Goal: Check status: Check status

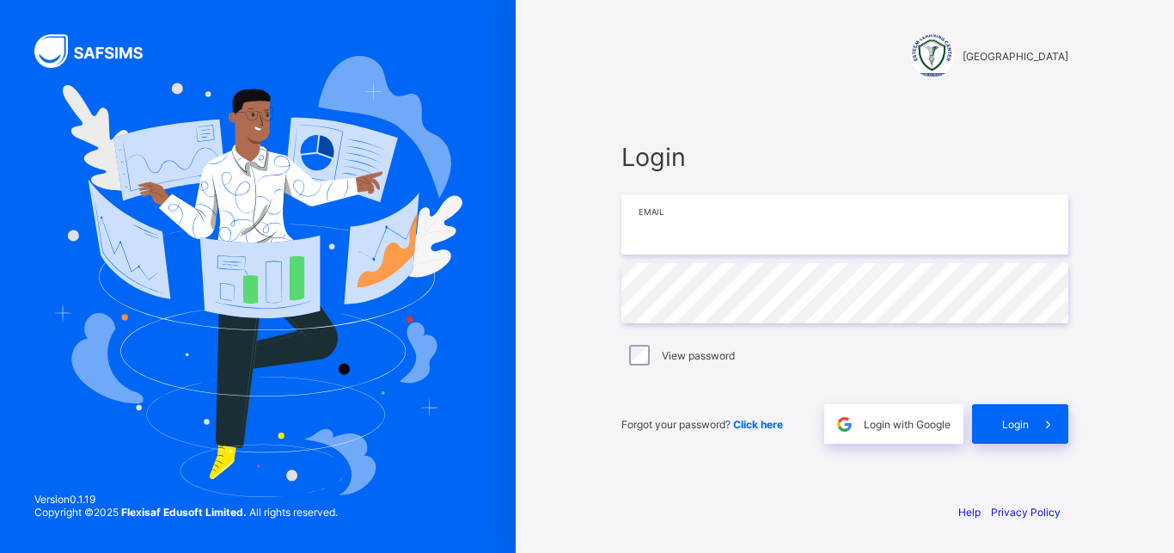
click at [716, 216] on input "email" at bounding box center [844, 224] width 447 height 60
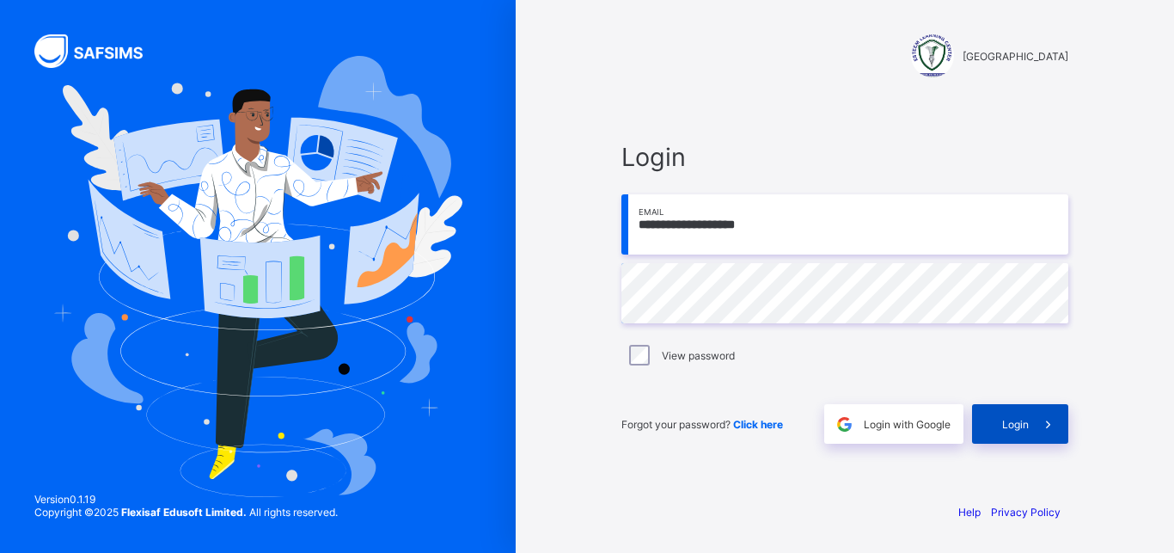
type input "**********"
click at [1019, 437] on div "Login" at bounding box center [1020, 424] width 96 height 40
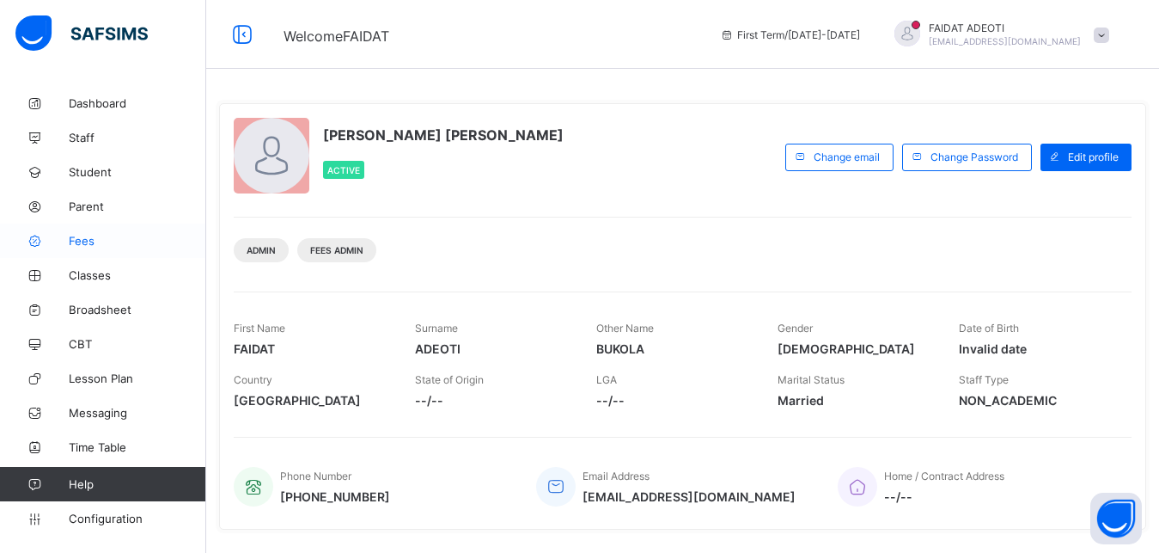
click at [105, 246] on span "Fees" at bounding box center [137, 241] width 137 height 14
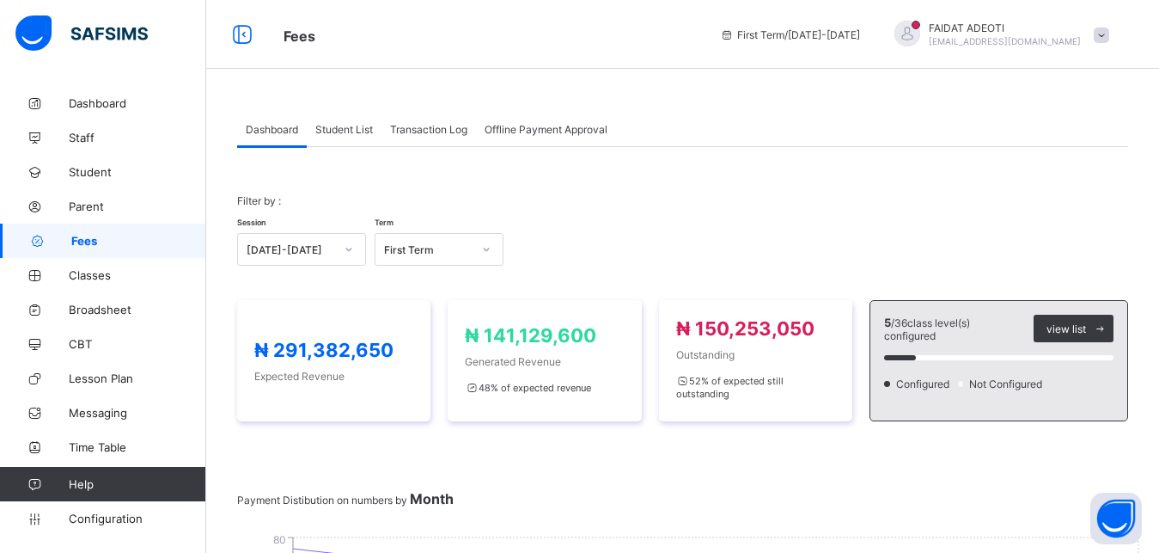
click at [357, 126] on span "Student List" at bounding box center [344, 129] width 58 height 13
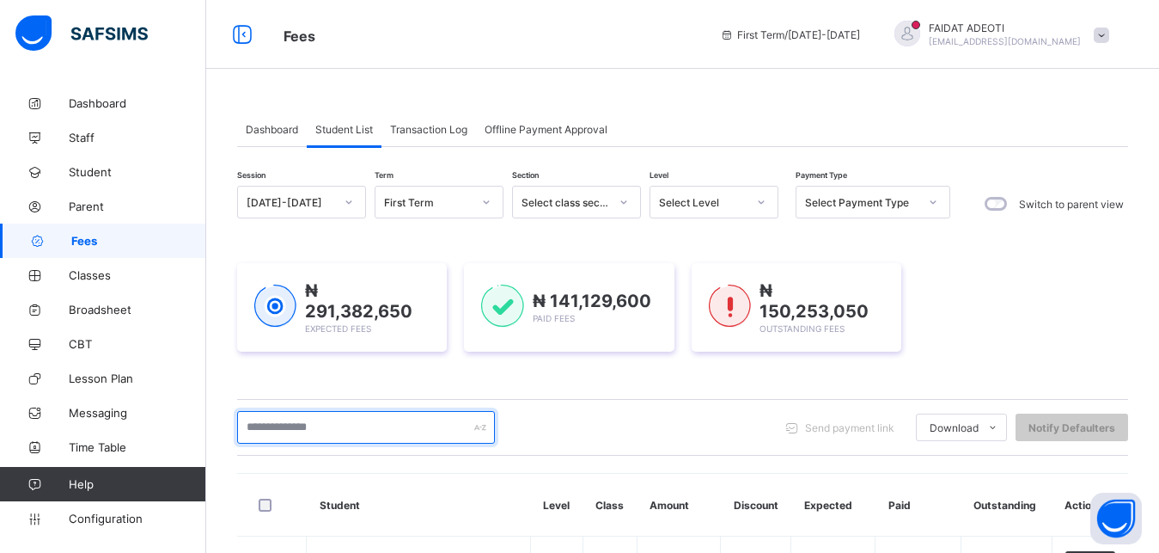
click at [270, 429] on input "text" at bounding box center [366, 427] width 258 height 33
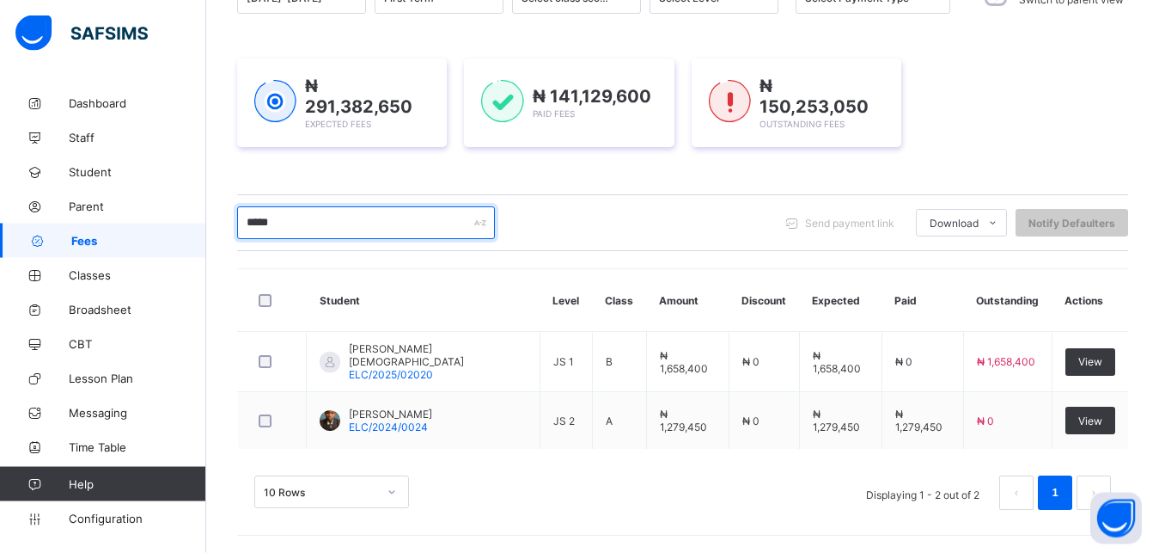
scroll to position [199, 0]
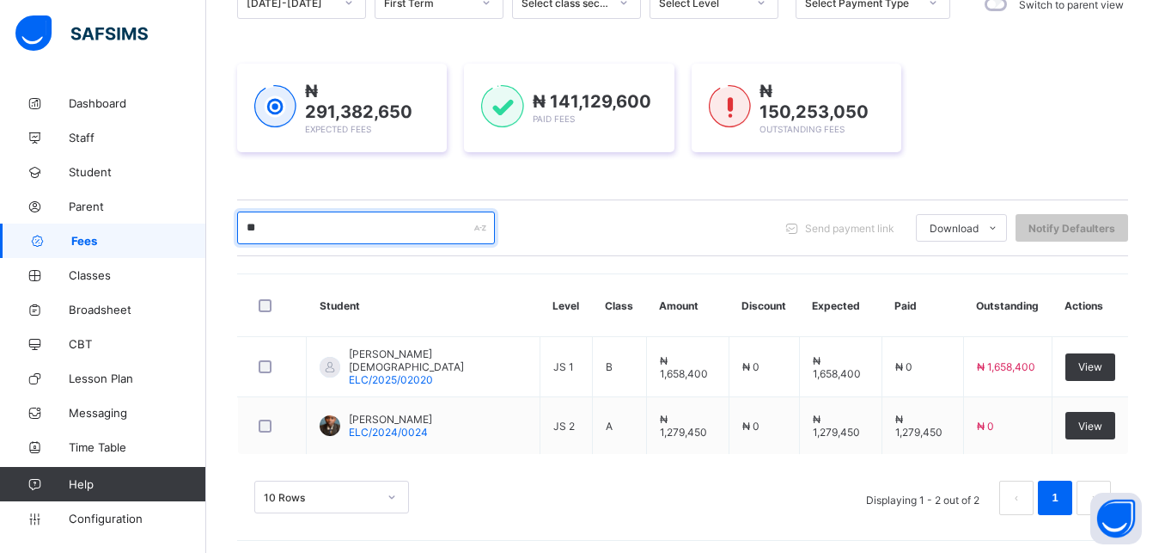
type input "*"
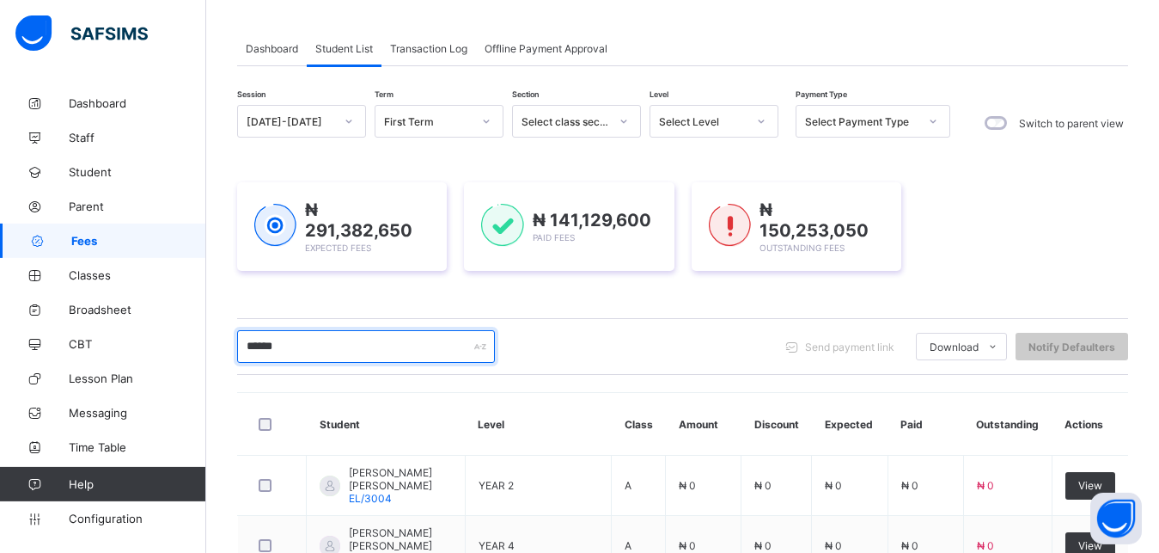
scroll to position [27, 0]
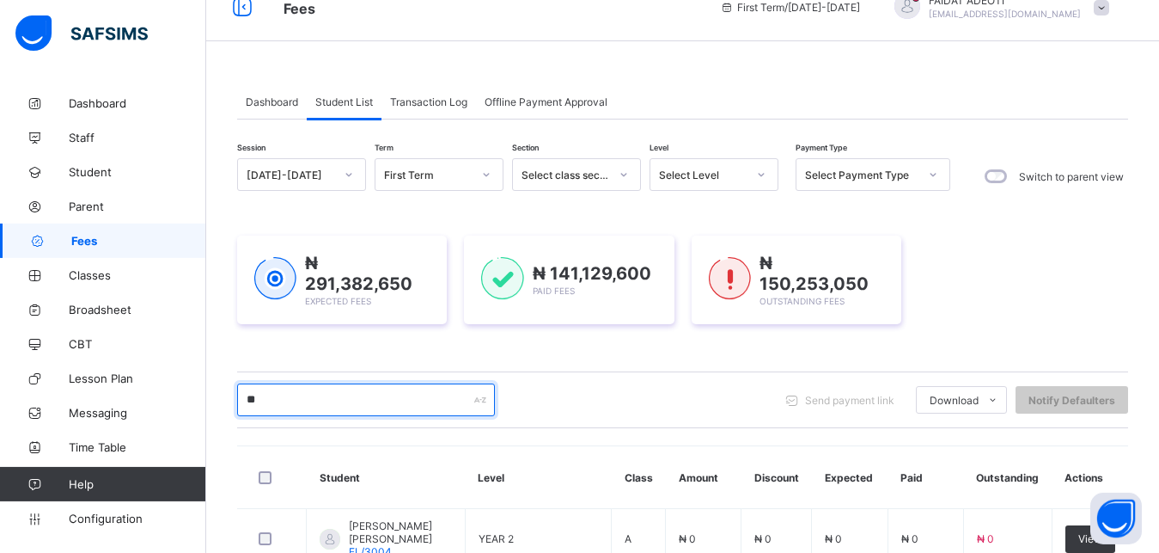
type input "*"
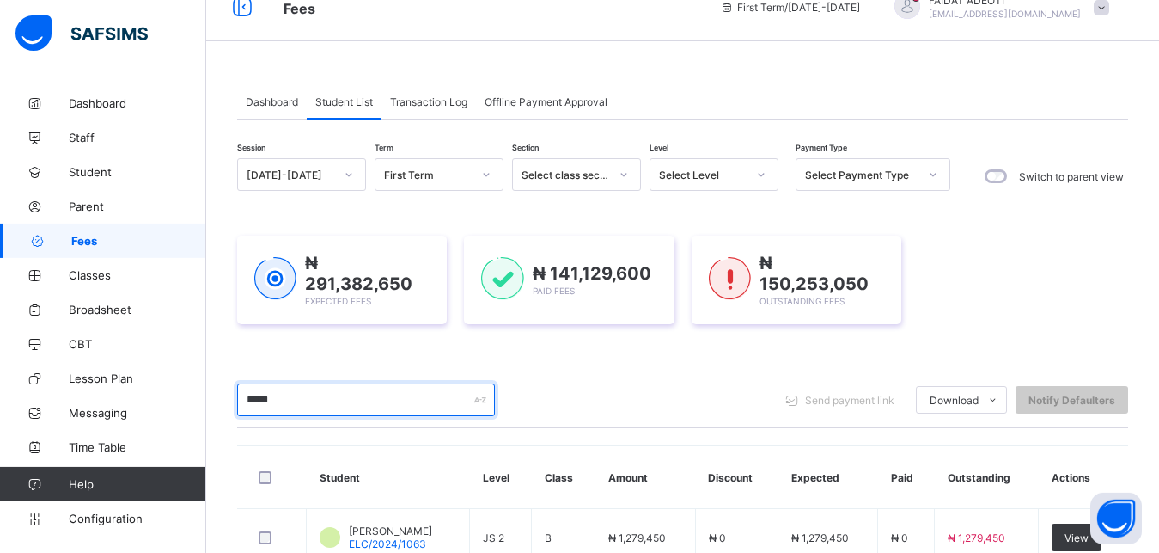
scroll to position [199, 0]
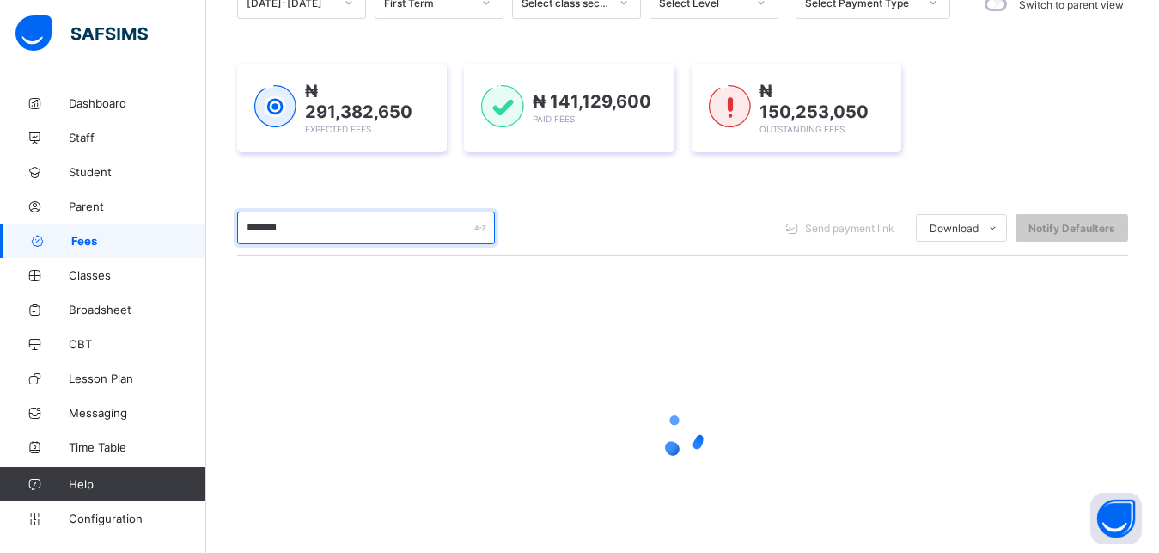
type input "*****"
